Goal: Task Accomplishment & Management: Manage account settings

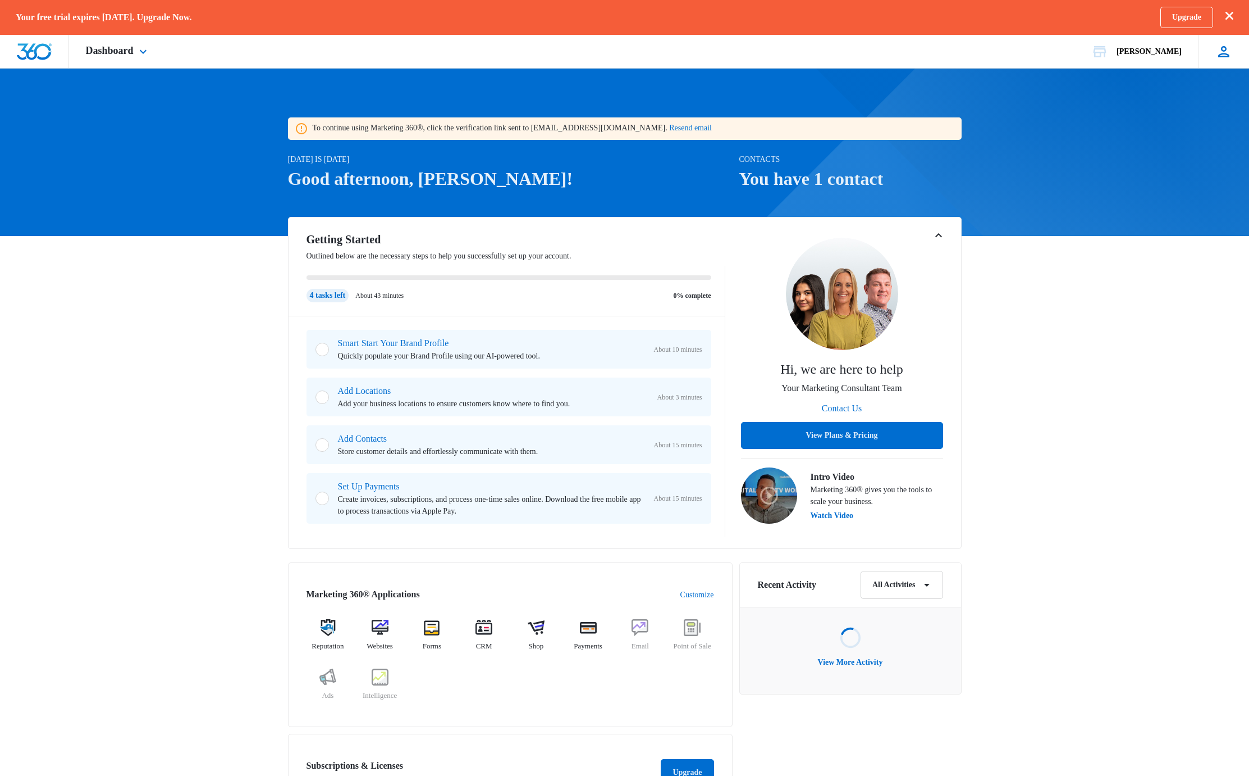
click at [1205, 55] on div "wc weston clark westoclark+asd@gmail.com My Profile Notifications Support Logou…" at bounding box center [1223, 51] width 51 height 33
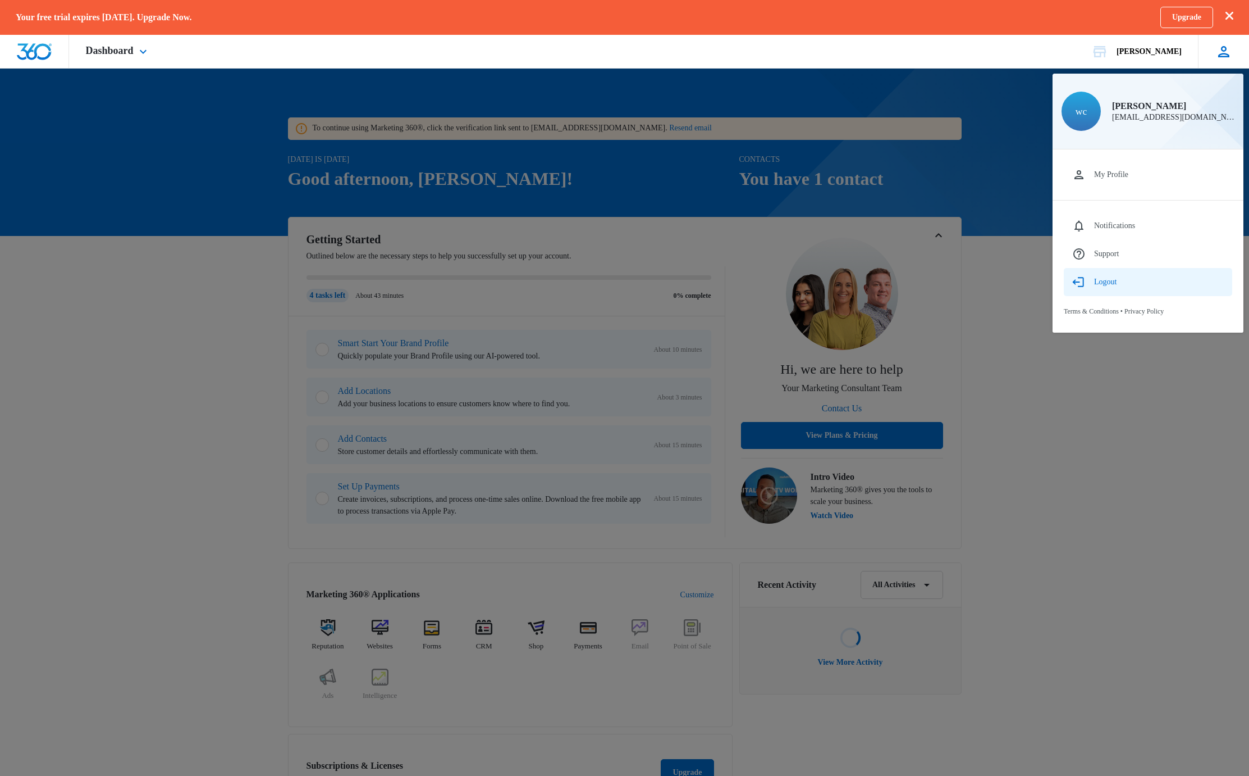
click at [1129, 280] on button "Logout" at bounding box center [1148, 282] width 168 height 28
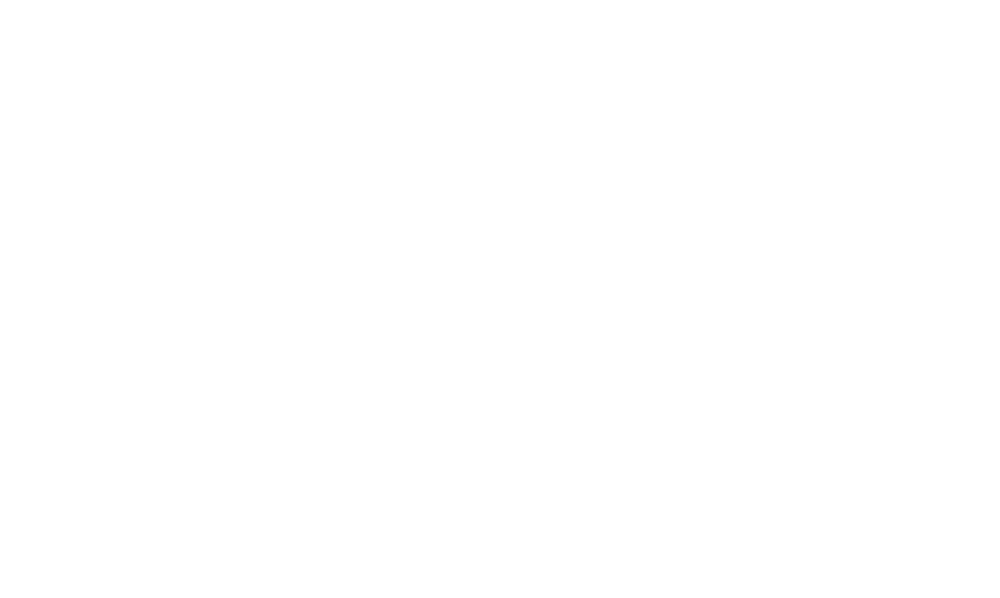
click at [0, 0] on com-1password-button at bounding box center [0, 0] width 0 height 0
type input "weston.clark@madwire.com"
